Goal: Information Seeking & Learning: Learn about a topic

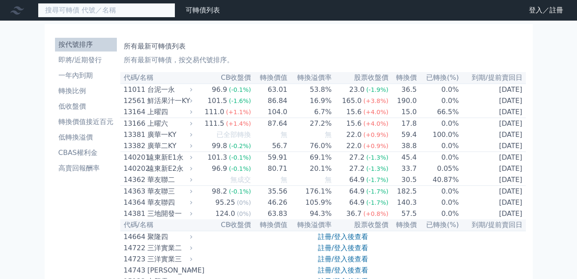
click at [101, 7] on input at bounding box center [107, 10] width 138 height 15
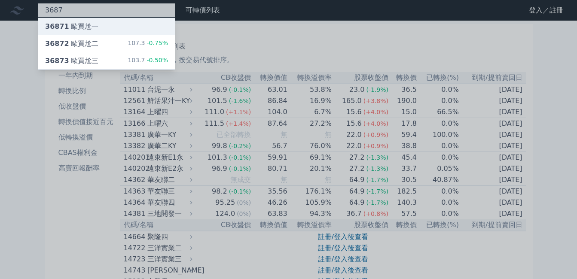
type input "3687"
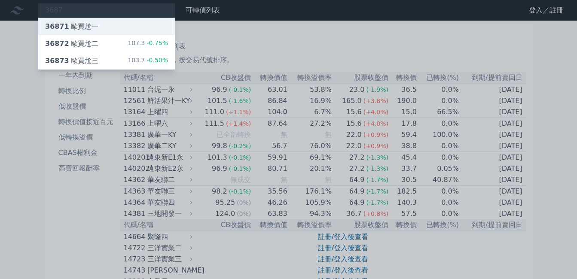
click at [73, 26] on div "36871 歐買尬一" at bounding box center [71, 26] width 53 height 10
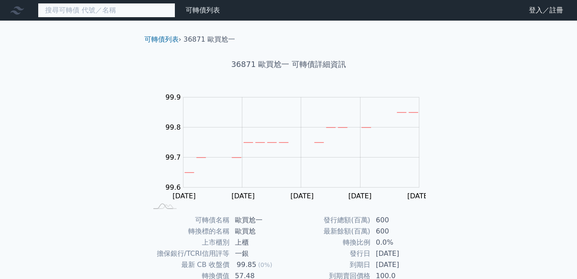
click at [86, 12] on input at bounding box center [107, 10] width 138 height 15
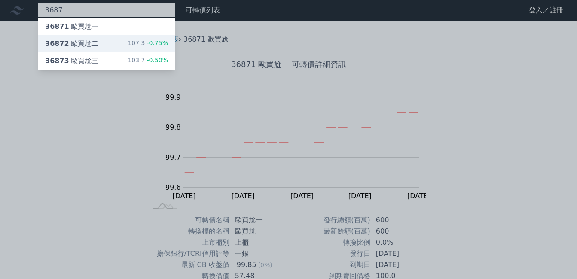
type input "3687"
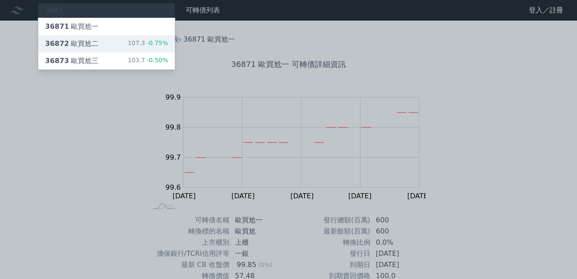
click at [93, 43] on div "36872 歐買尬二" at bounding box center [71, 44] width 53 height 10
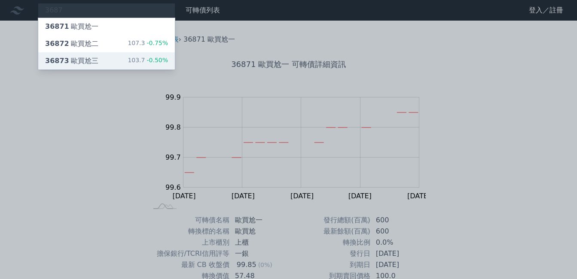
click at [81, 61] on div "36873 歐買尬三" at bounding box center [71, 61] width 53 height 10
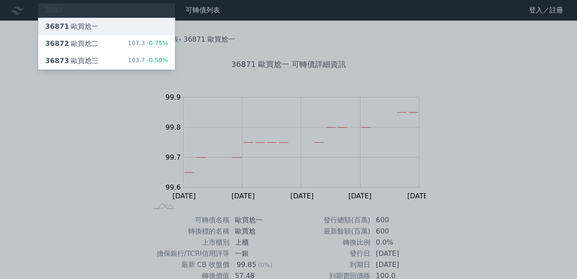
click at [52, 31] on div "36871 歐買尬一" at bounding box center [106, 26] width 137 height 17
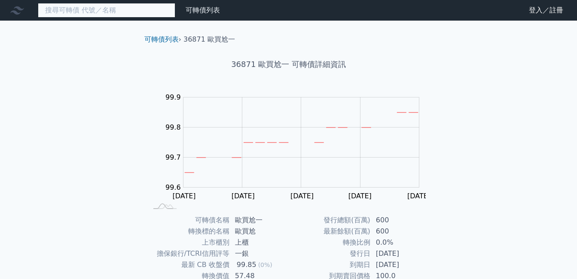
click at [120, 14] on input at bounding box center [107, 10] width 138 height 15
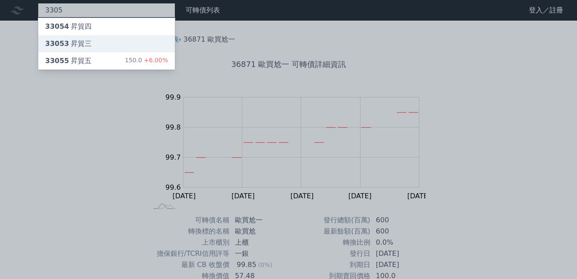
type input "3305"
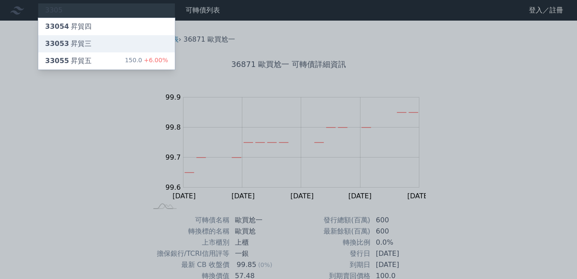
click at [92, 43] on div "33053 昇貿三" at bounding box center [106, 43] width 137 height 17
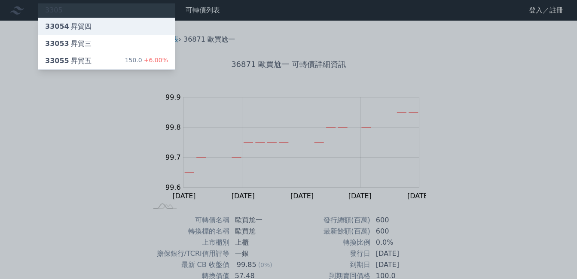
click at [80, 28] on div "33054 昇貿四" at bounding box center [68, 26] width 46 height 10
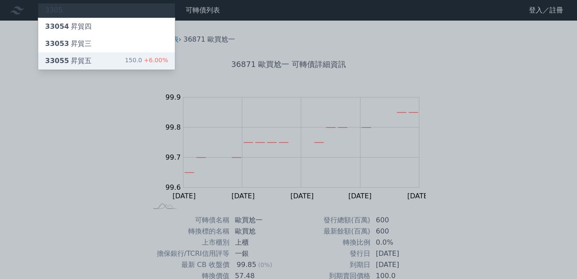
click at [73, 59] on div "33055 昇貿五" at bounding box center [68, 61] width 46 height 10
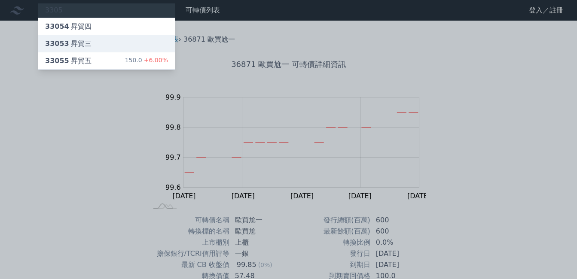
click at [72, 41] on div "33053 昇貿三" at bounding box center [68, 44] width 46 height 10
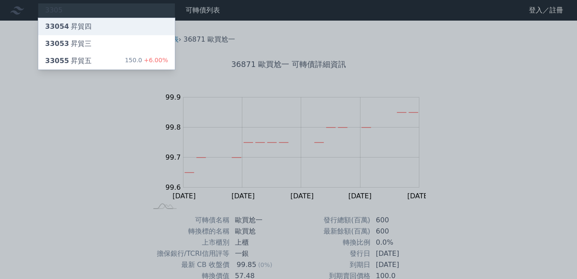
click at [69, 28] on div "33054 昇貿四" at bounding box center [68, 26] width 46 height 10
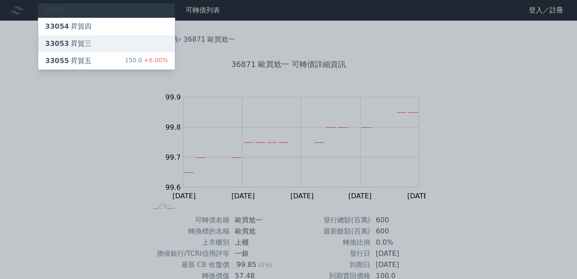
click at [73, 43] on div "33053 昇貿三" at bounding box center [68, 44] width 46 height 10
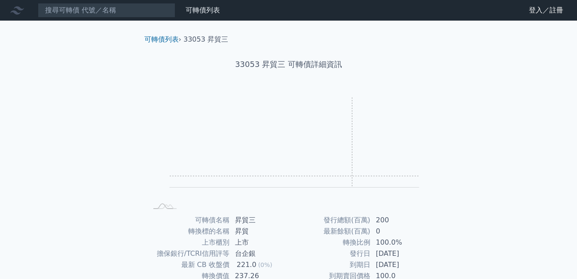
scroll to position [119, 0]
